Goal: Task Accomplishment & Management: Manage account settings

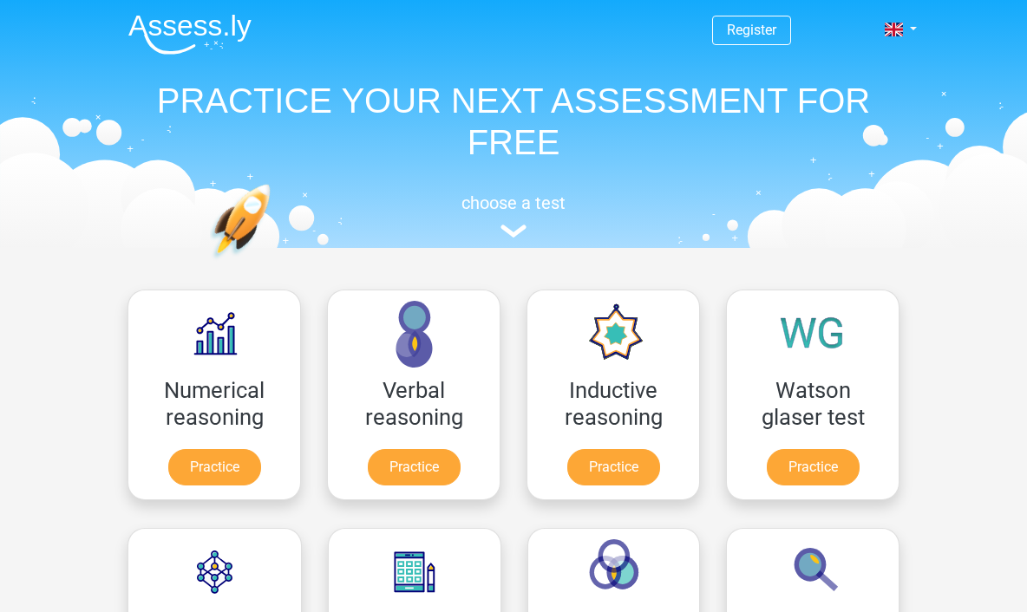
click at [913, 31] on link at bounding box center [895, 29] width 35 height 21
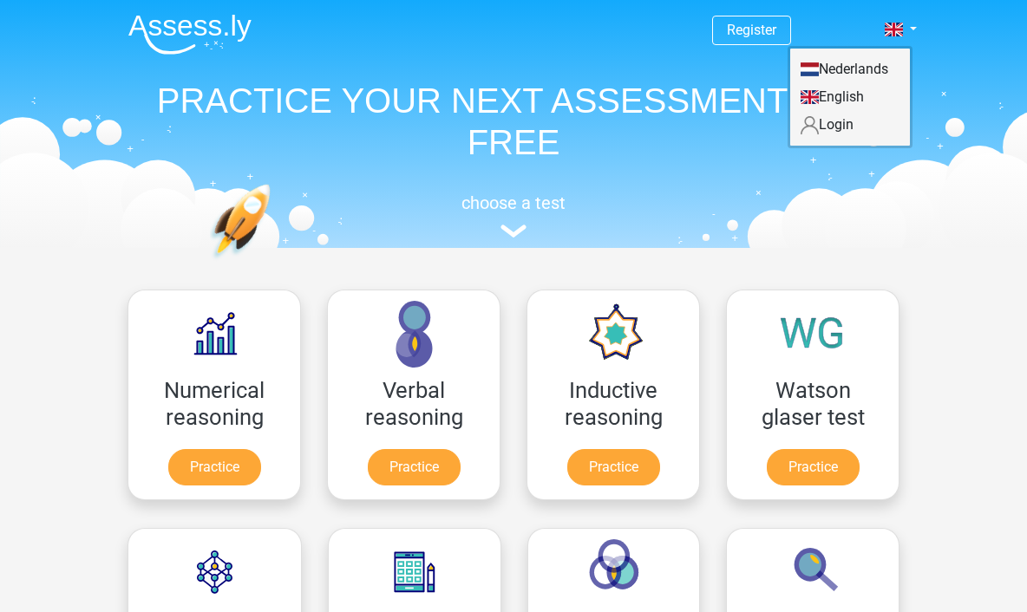
click at [912, 20] on link at bounding box center [895, 29] width 35 height 21
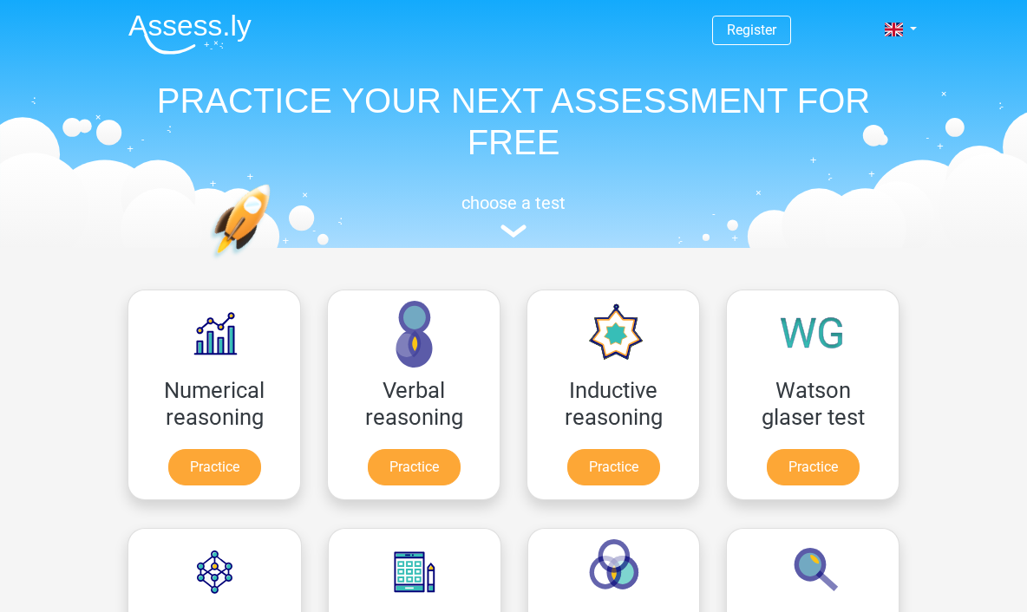
click at [909, 31] on link at bounding box center [895, 29] width 35 height 21
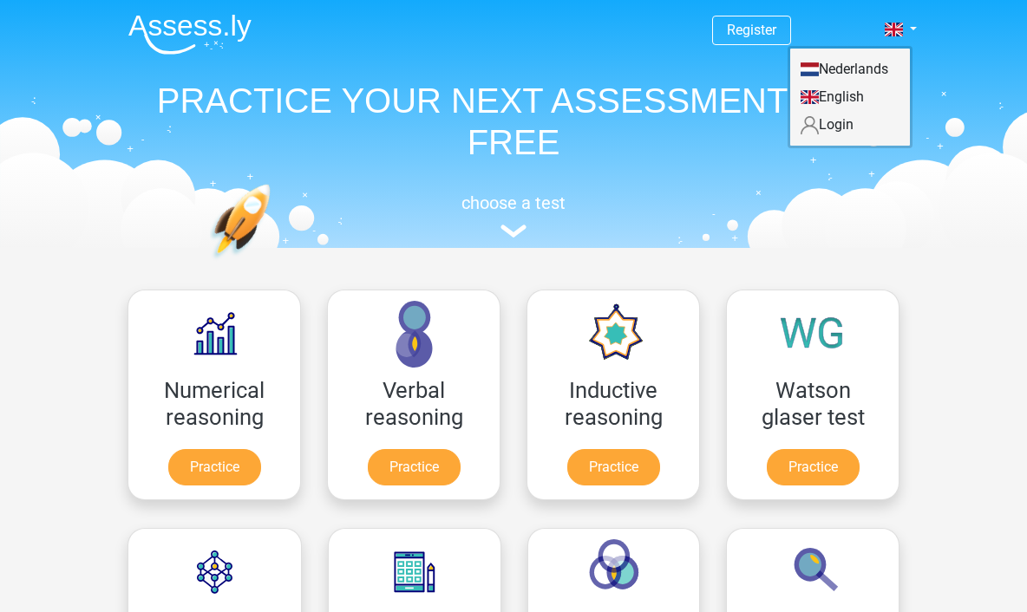
click at [861, 126] on link "Login" at bounding box center [850, 125] width 120 height 28
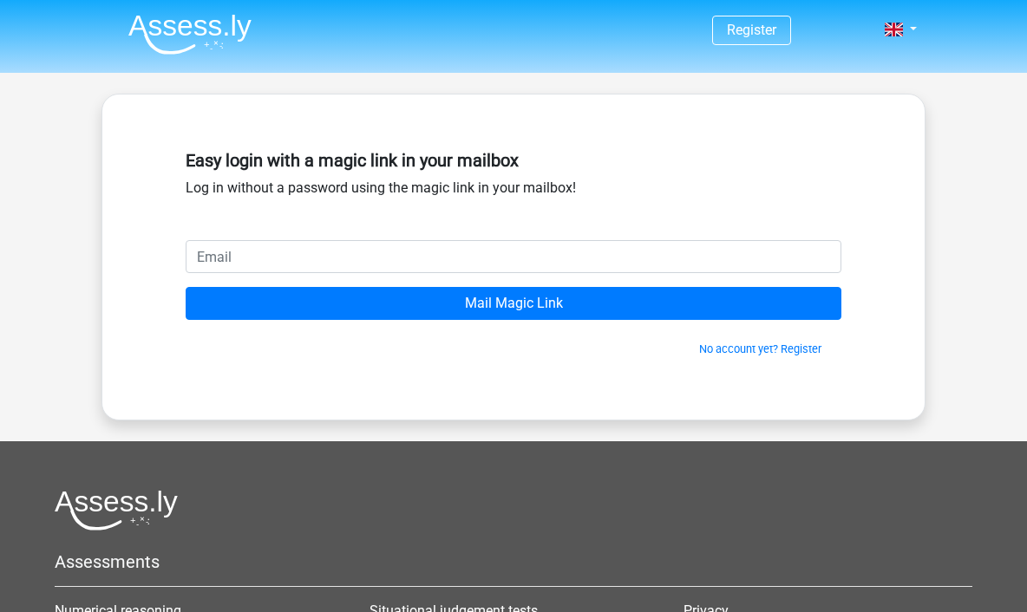
click at [226, 263] on input "email" at bounding box center [514, 256] width 656 height 33
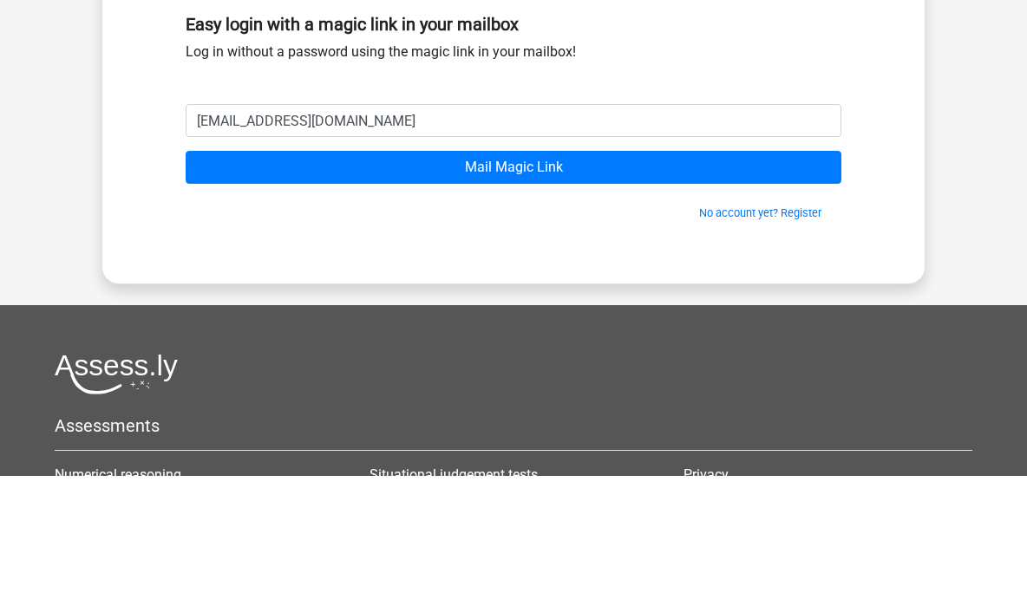
type input "thanatchai.cup@gmail.com"
click at [613, 287] on input "Mail Magic Link" at bounding box center [514, 303] width 656 height 33
